Goal: Task Accomplishment & Management: Manage account settings

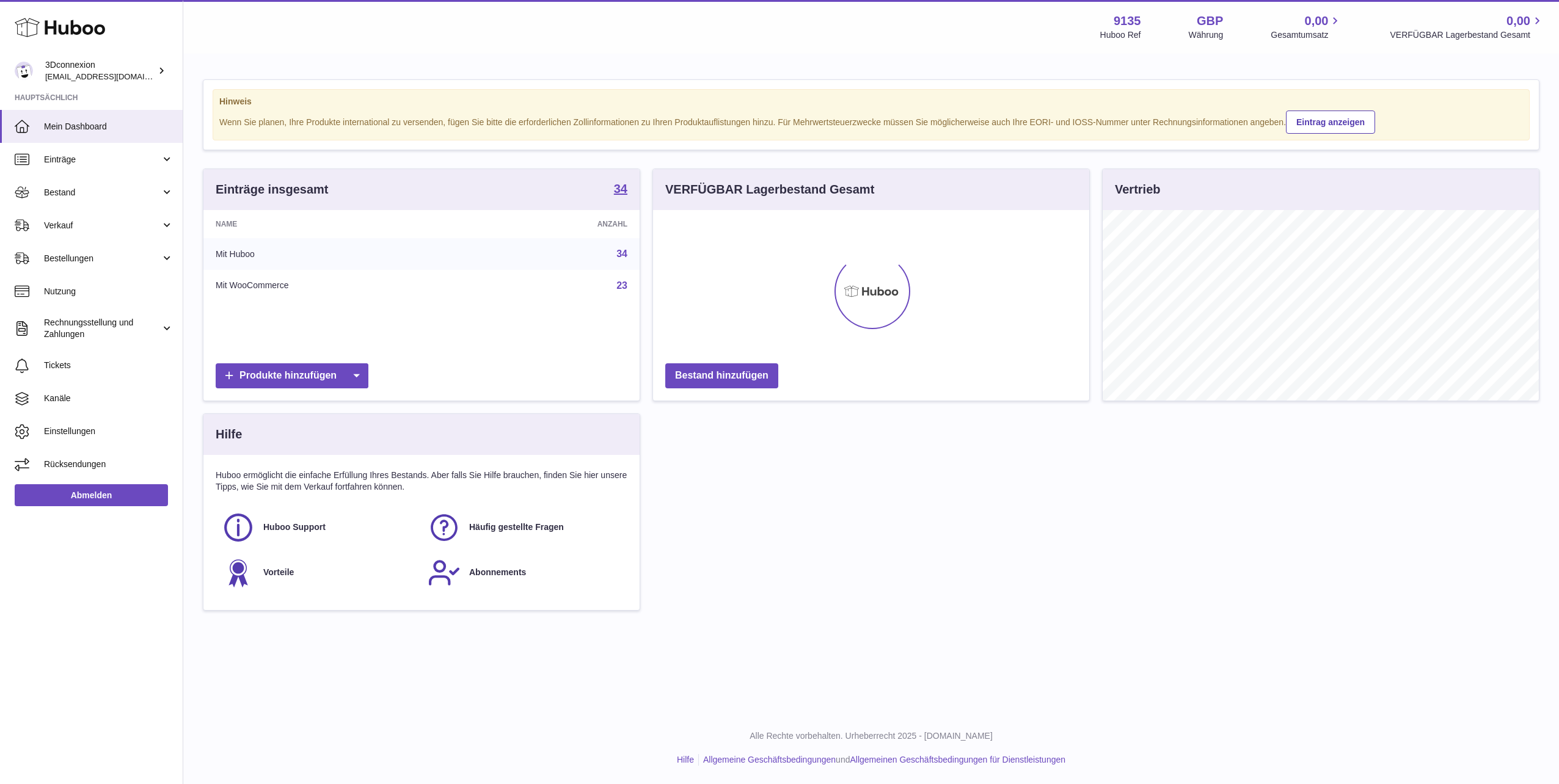
scroll to position [190, 436]
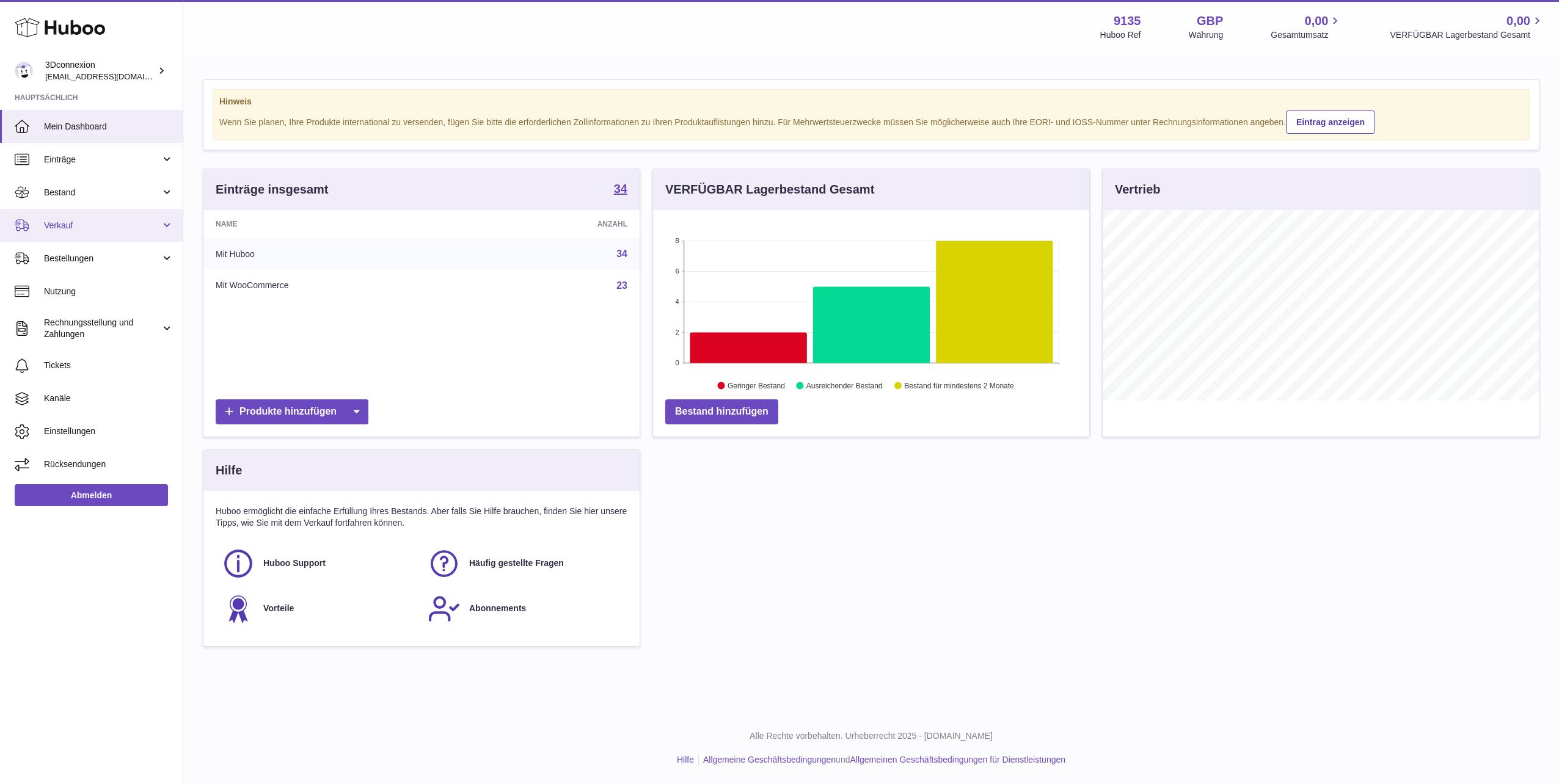
click at [50, 211] on link "Verkauf" at bounding box center [91, 226] width 183 height 33
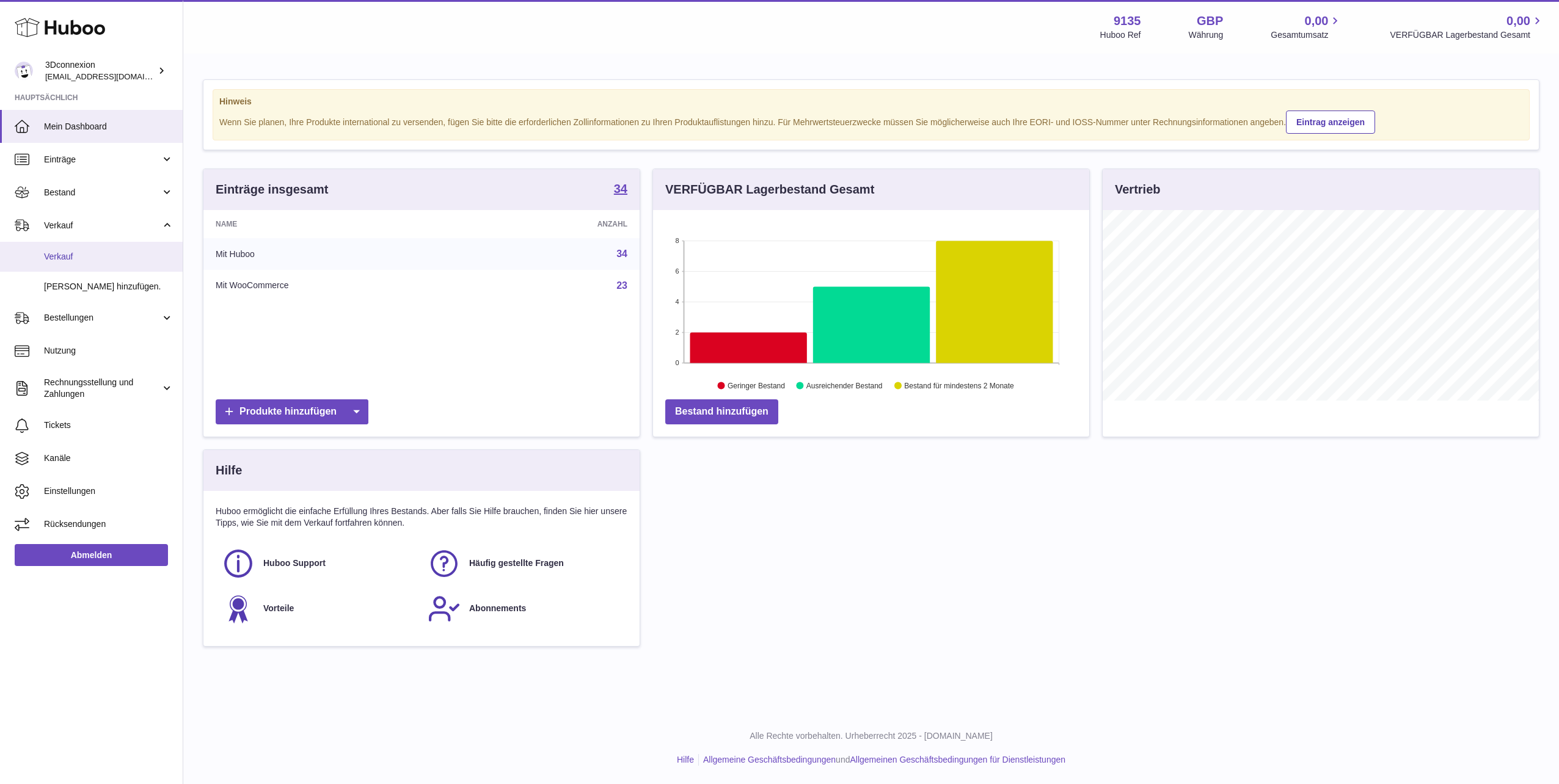
click at [60, 249] on link "Verkauf" at bounding box center [91, 257] width 183 height 30
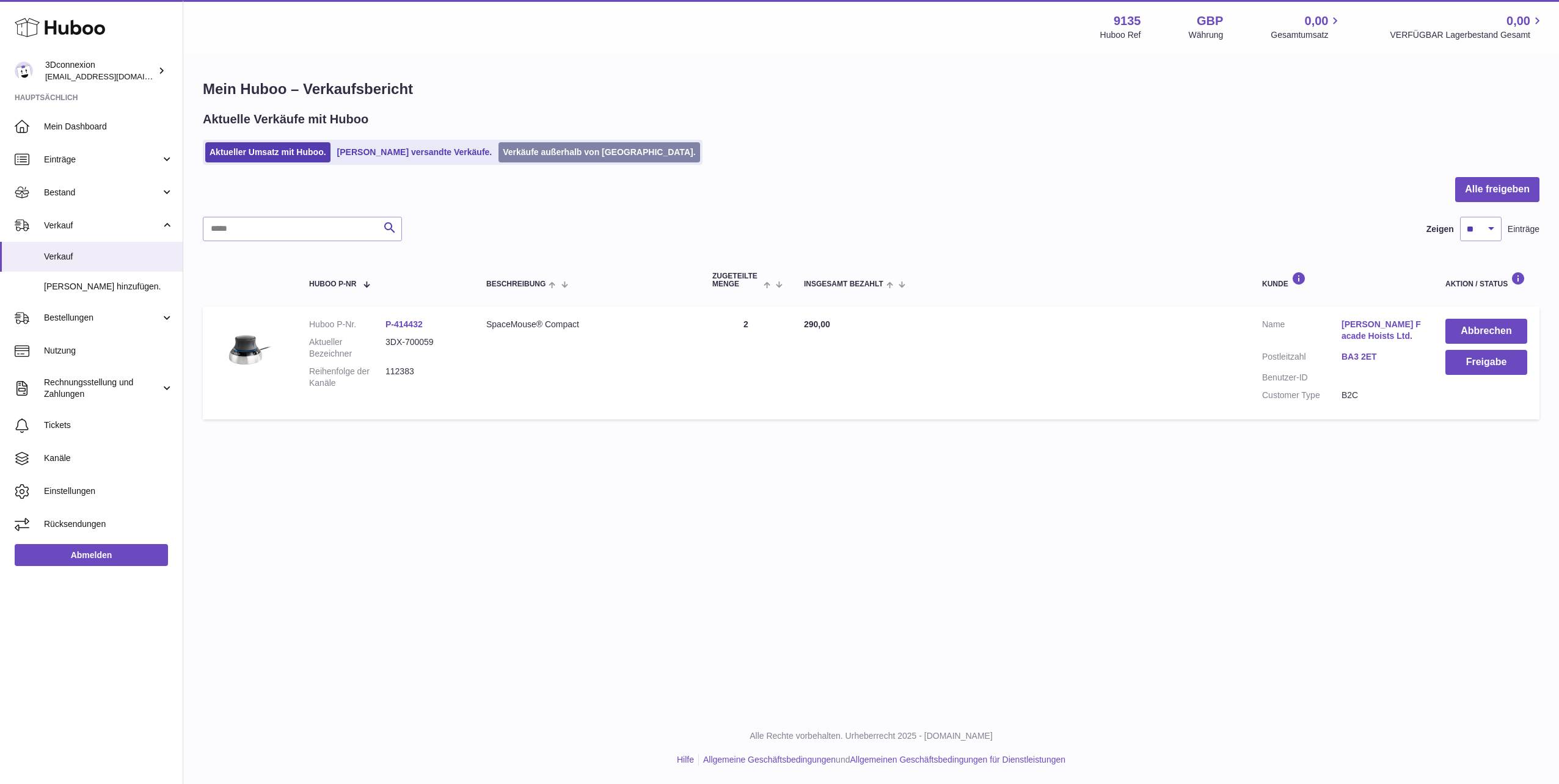
click at [559, 145] on link "Verkäufe außerhalb von [GEOGRAPHIC_DATA]." at bounding box center [599, 152] width 201 height 20
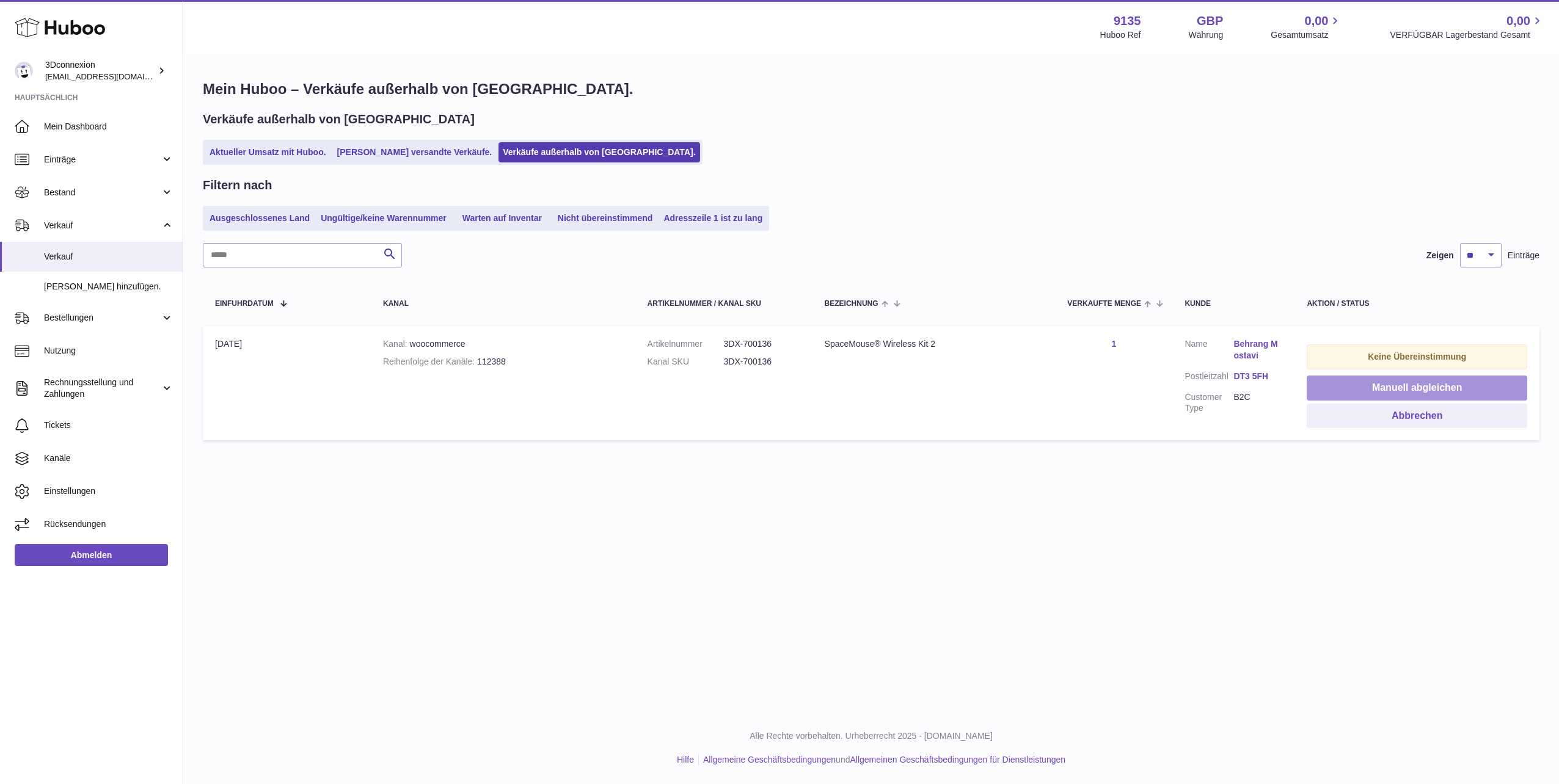
click at [1331, 386] on button "Manuell abgleichen" at bounding box center [1416, 388] width 221 height 25
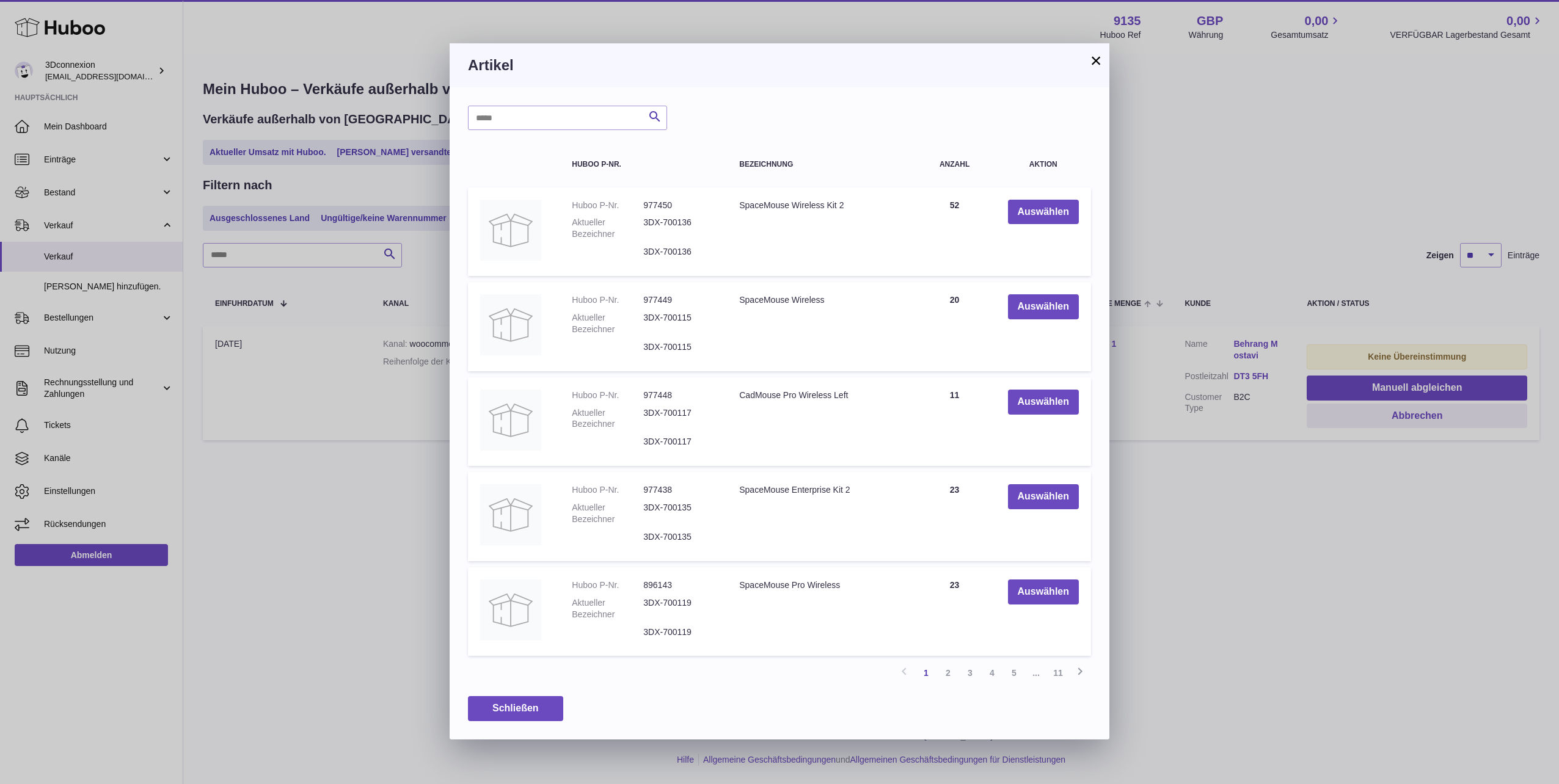
click at [1019, 193] on td "Auswählen" at bounding box center [1043, 232] width 95 height 89
click at [1024, 210] on button "Auswählen" at bounding box center [1043, 212] width 71 height 25
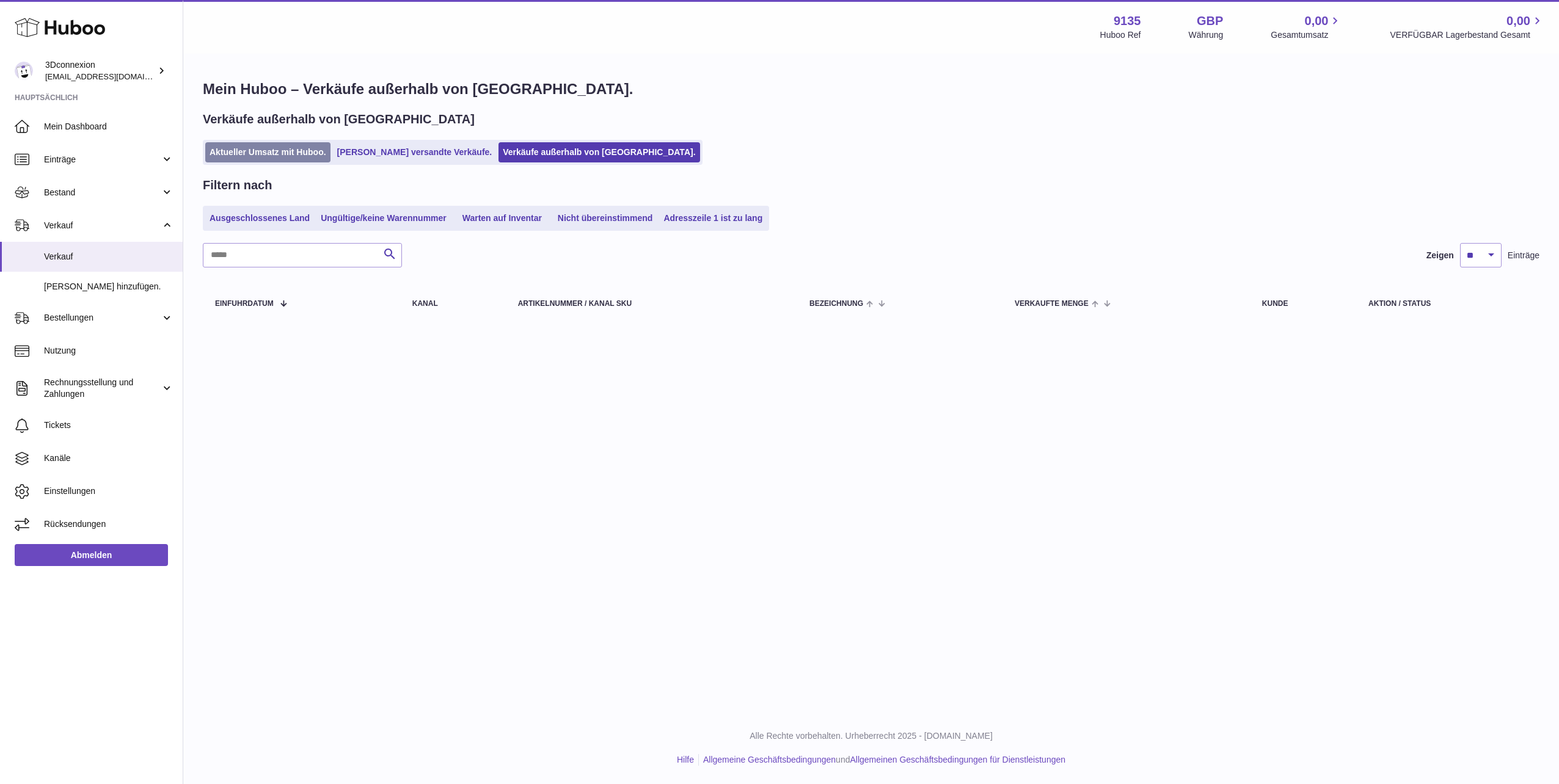
click at [259, 158] on link "Aktueller Umsatz mit Huboo." at bounding box center [268, 152] width 125 height 20
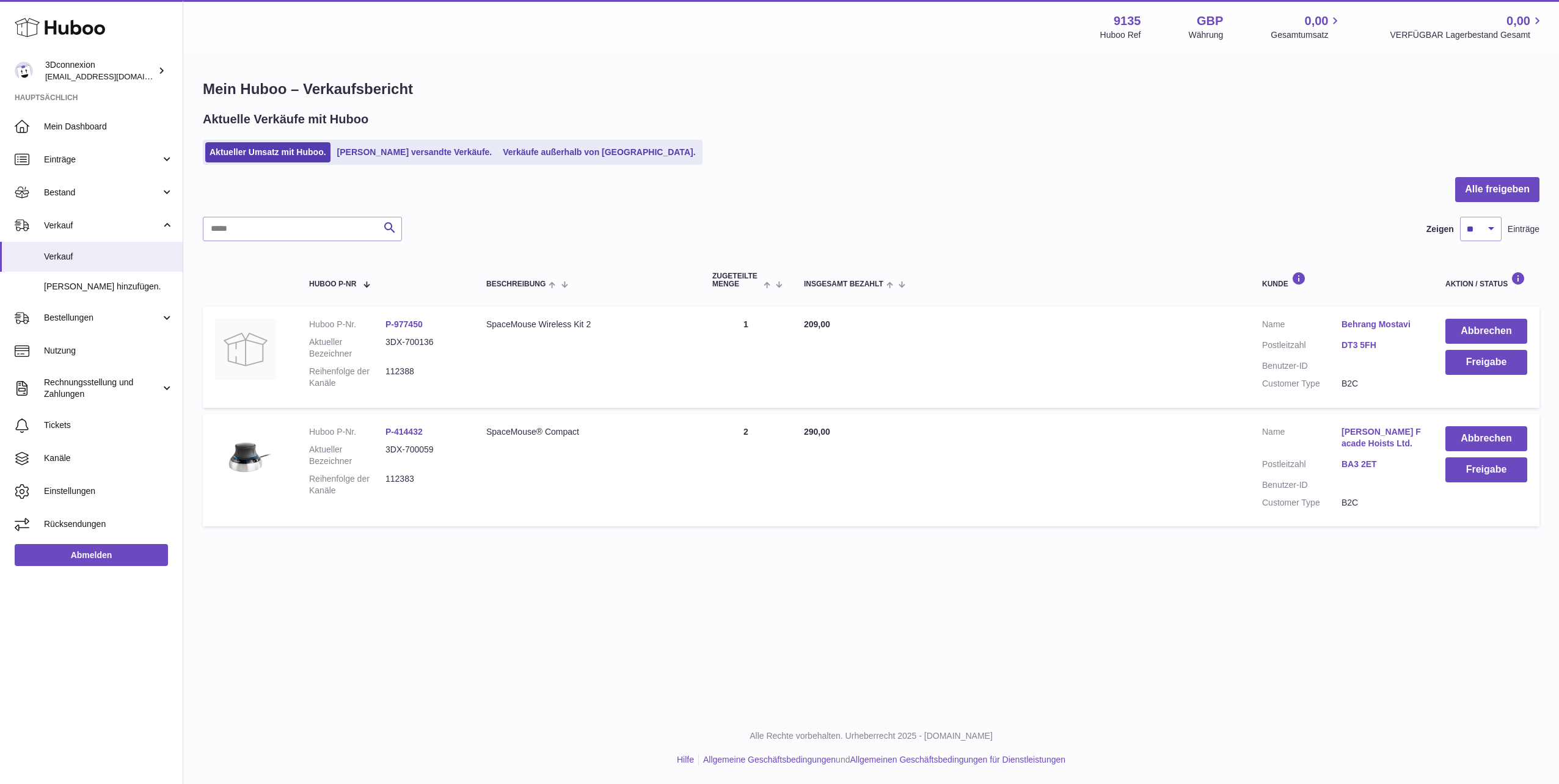
click at [1502, 499] on td "Abbrechen Freigabe" at bounding box center [1486, 470] width 107 height 112
click at [1487, 465] on button "Freigabe" at bounding box center [1486, 470] width 82 height 25
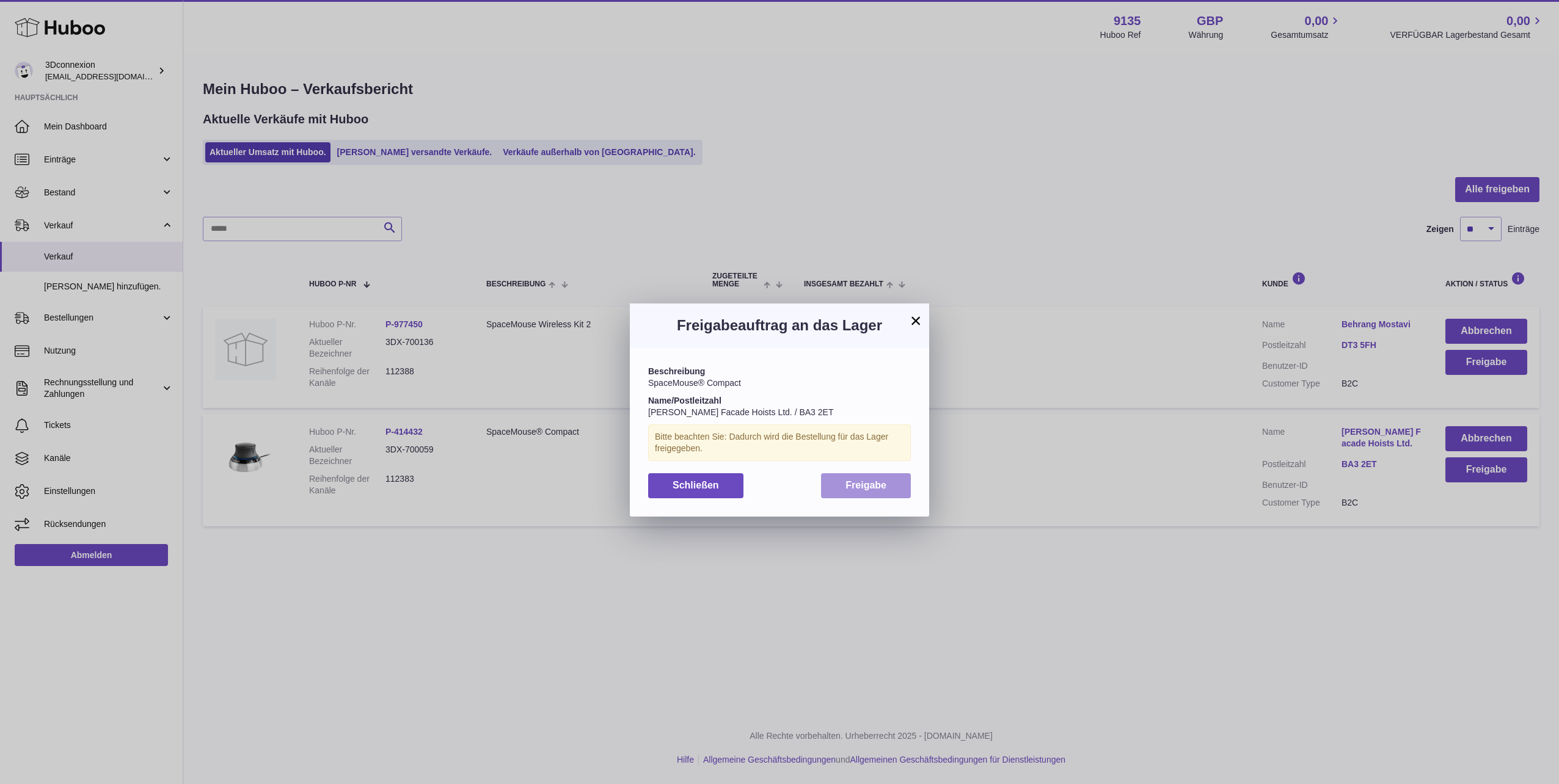
click at [832, 482] on button "Freigabe" at bounding box center [866, 486] width 90 height 25
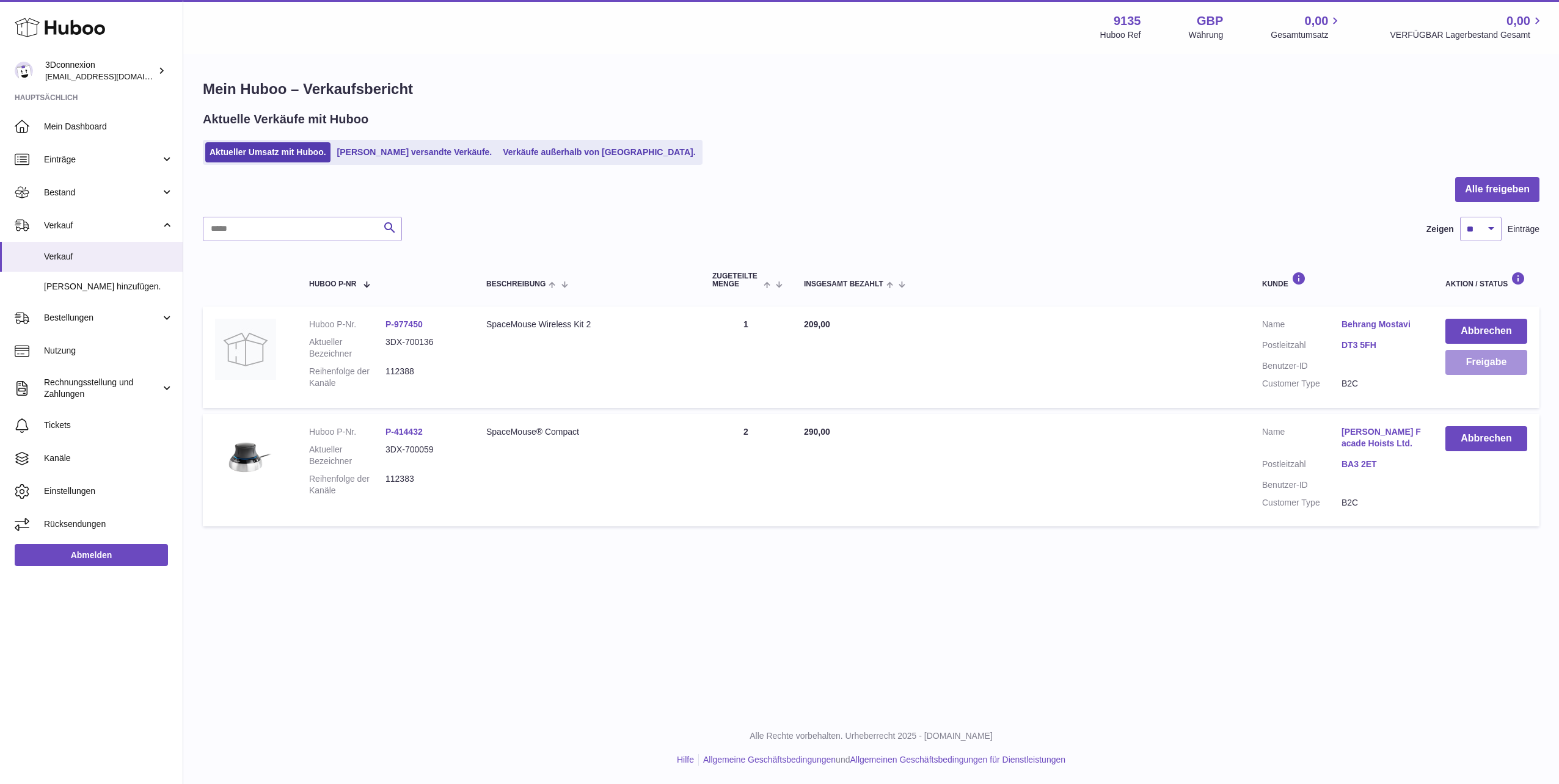
click at [1497, 367] on button "Freigabe" at bounding box center [1486, 363] width 82 height 25
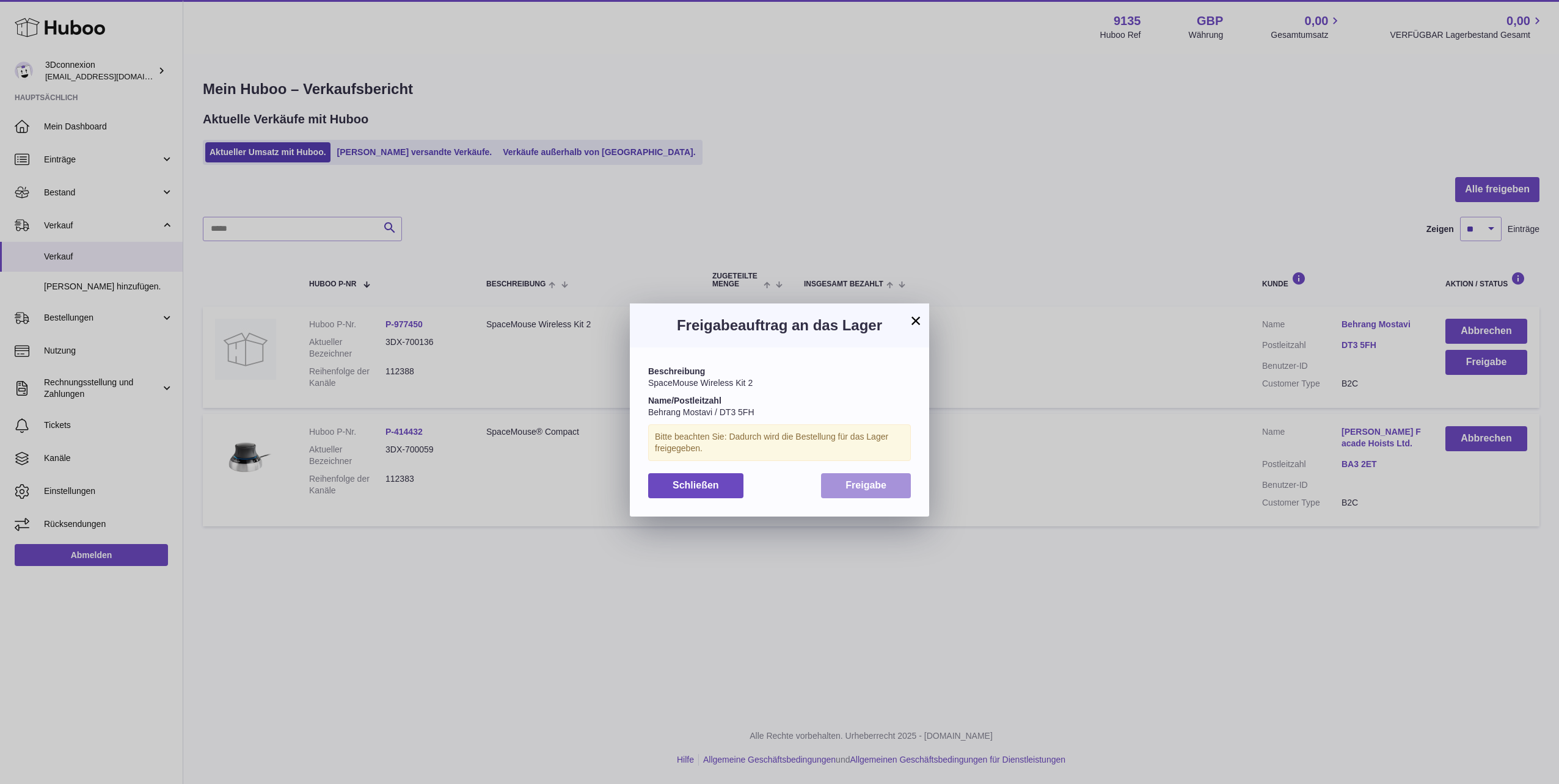
click at [888, 485] on button "Freigabe" at bounding box center [866, 486] width 90 height 25
